Goal: Task Accomplishment & Management: Complete application form

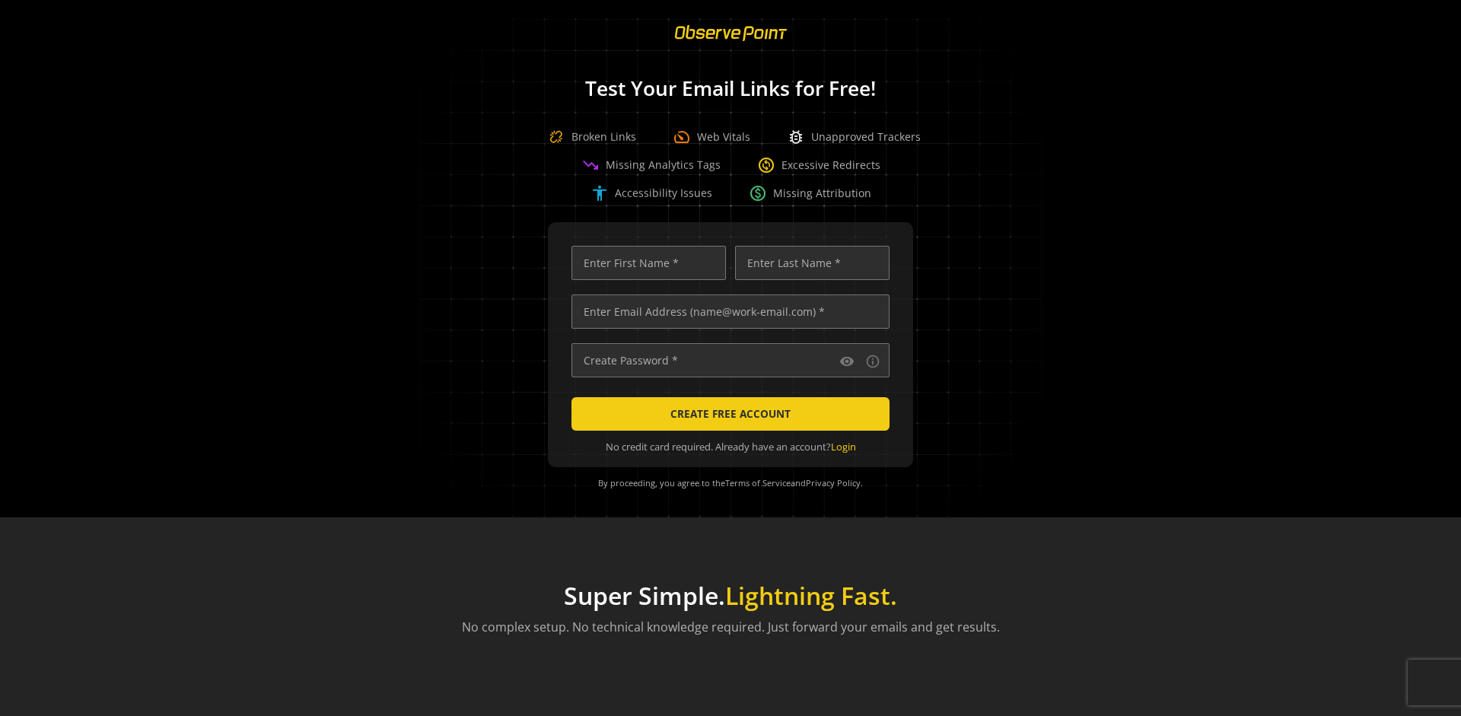
scroll to position [0, 4922]
click at [727, 311] on input "text" at bounding box center [730, 311] width 318 height 34
type input "[EMAIL_ADDRESS][DOMAIN_NAME]"
click at [644, 262] on input "text" at bounding box center [648, 263] width 154 height 34
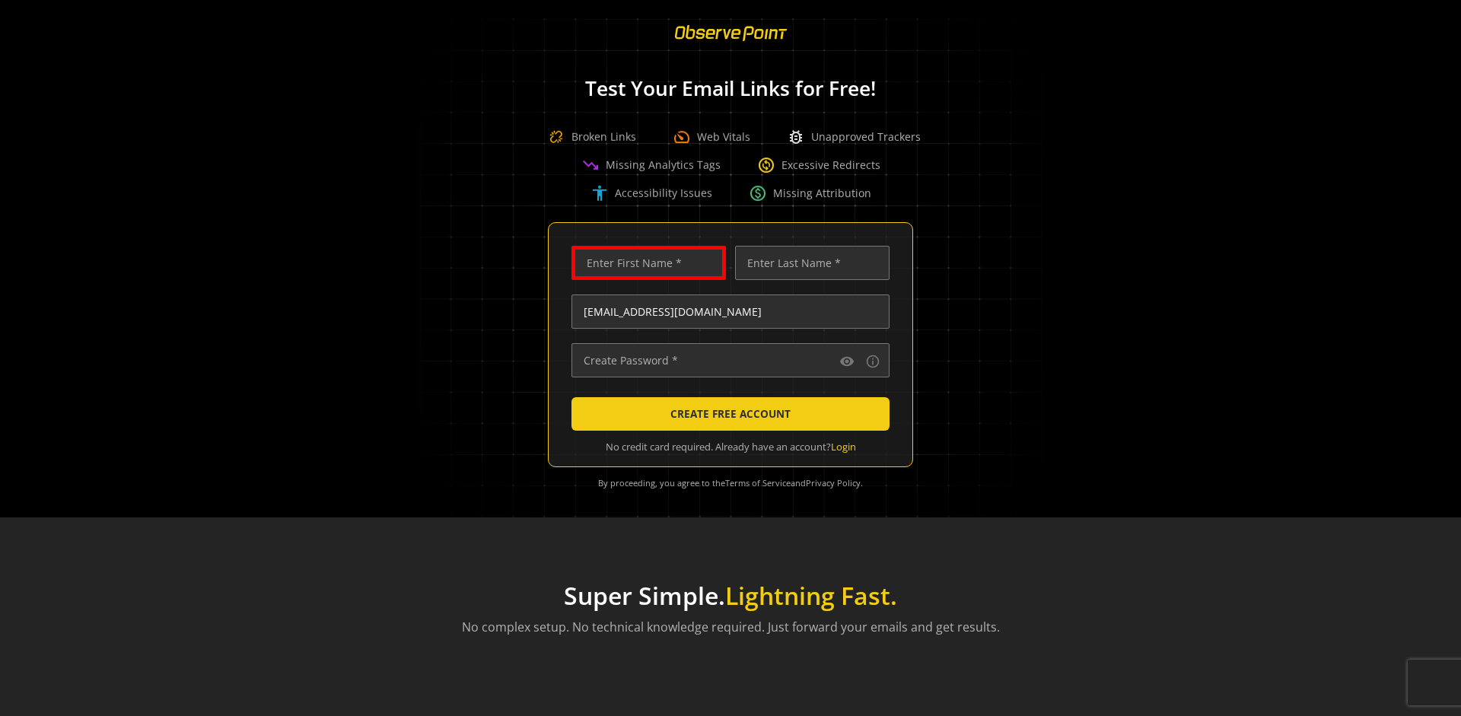
scroll to position [0, 0]
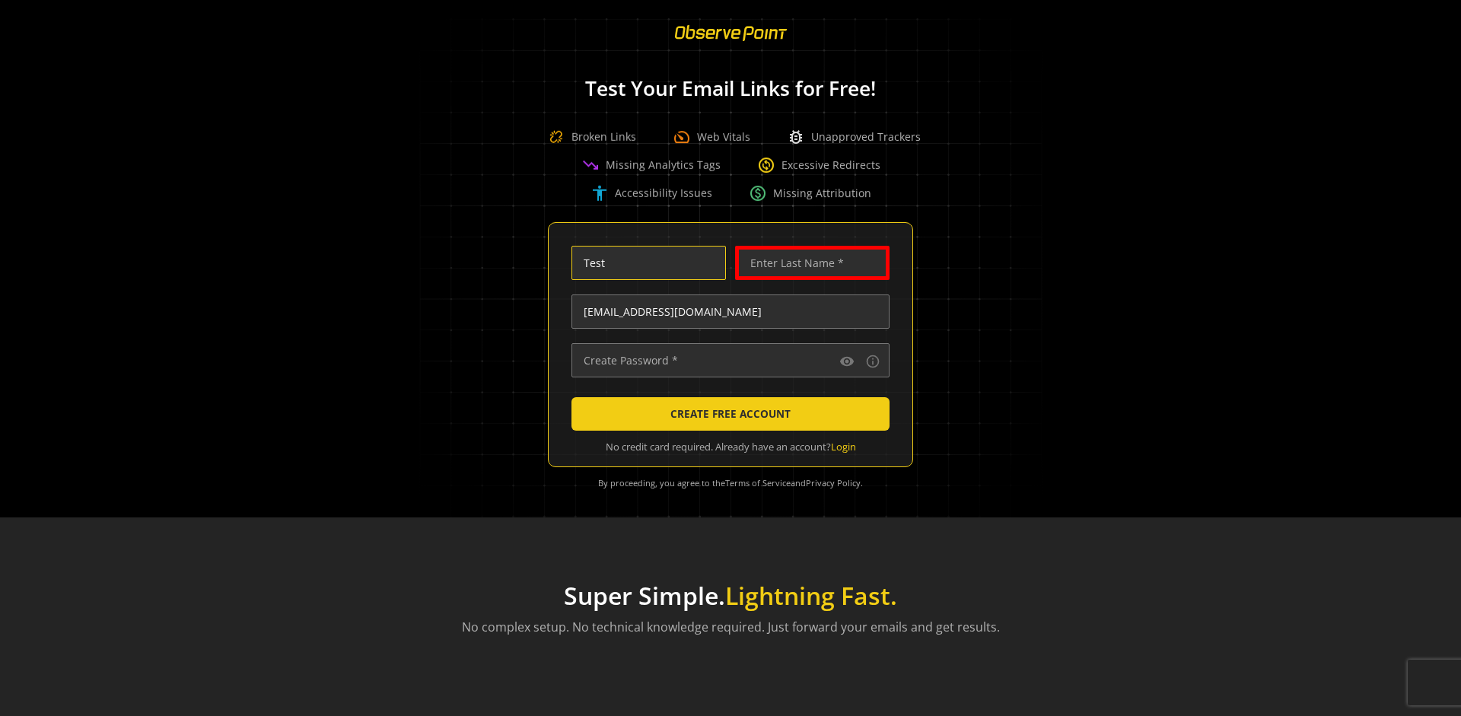
type input "Test"
click at [808, 262] on input "text" at bounding box center [812, 263] width 154 height 34
type input "Test"
click at [727, 360] on input "text" at bounding box center [730, 360] width 318 height 34
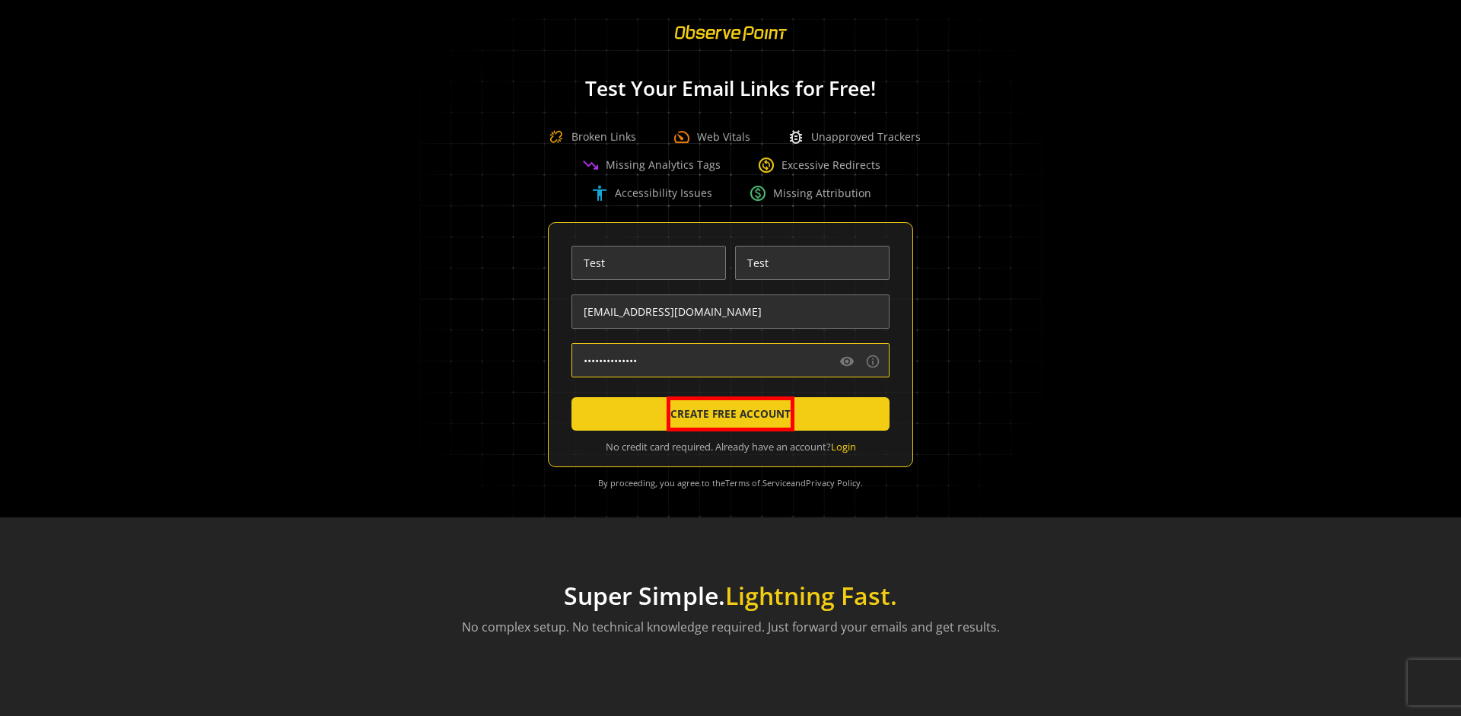
type input "••••••••••••••"
click at [727, 414] on span "CREATE FREE ACCOUNT" at bounding box center [730, 413] width 128 height 35
